Goal: Task Accomplishment & Management: Use online tool/utility

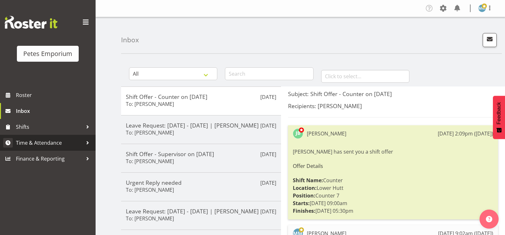
click at [61, 143] on span "Time & Attendance" at bounding box center [49, 143] width 67 height 10
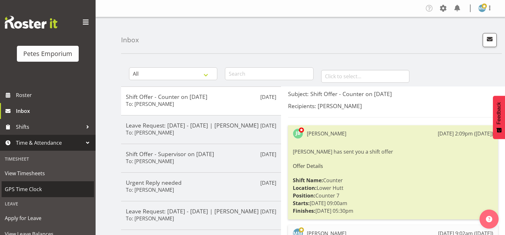
click at [46, 190] on span "GPS Time Clock" at bounding box center [48, 190] width 86 height 10
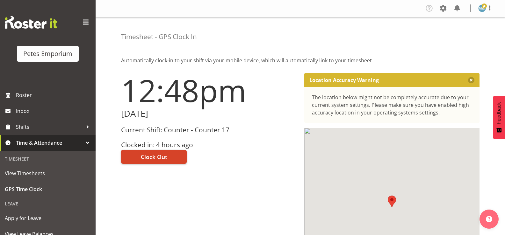
click at [156, 155] on span "Clock Out" at bounding box center [154, 157] width 26 height 8
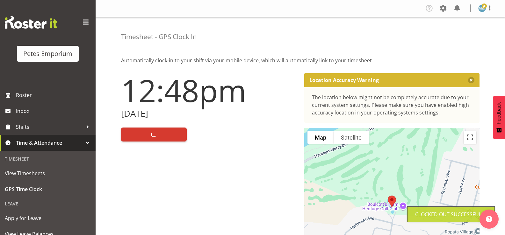
click at [483, 11] on img at bounding box center [482, 8] width 8 height 8
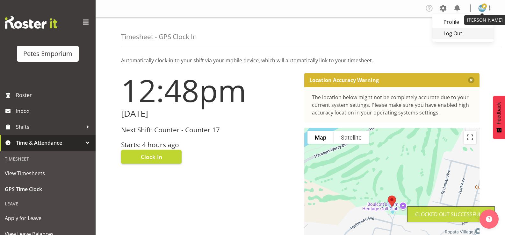
click at [455, 34] on link "Log Out" at bounding box center [462, 33] width 61 height 11
